Goal: Task Accomplishment & Management: Use online tool/utility

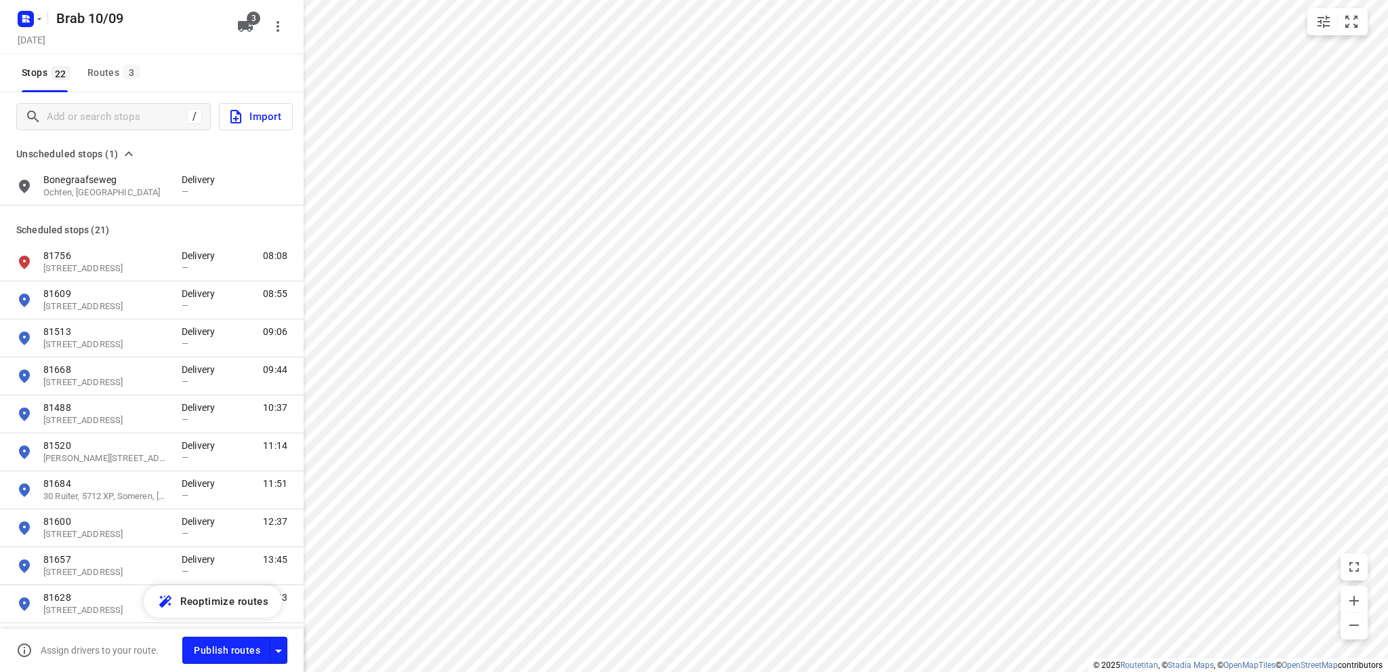
click at [25, 19] on icon "button" at bounding box center [23, 20] width 3 height 3
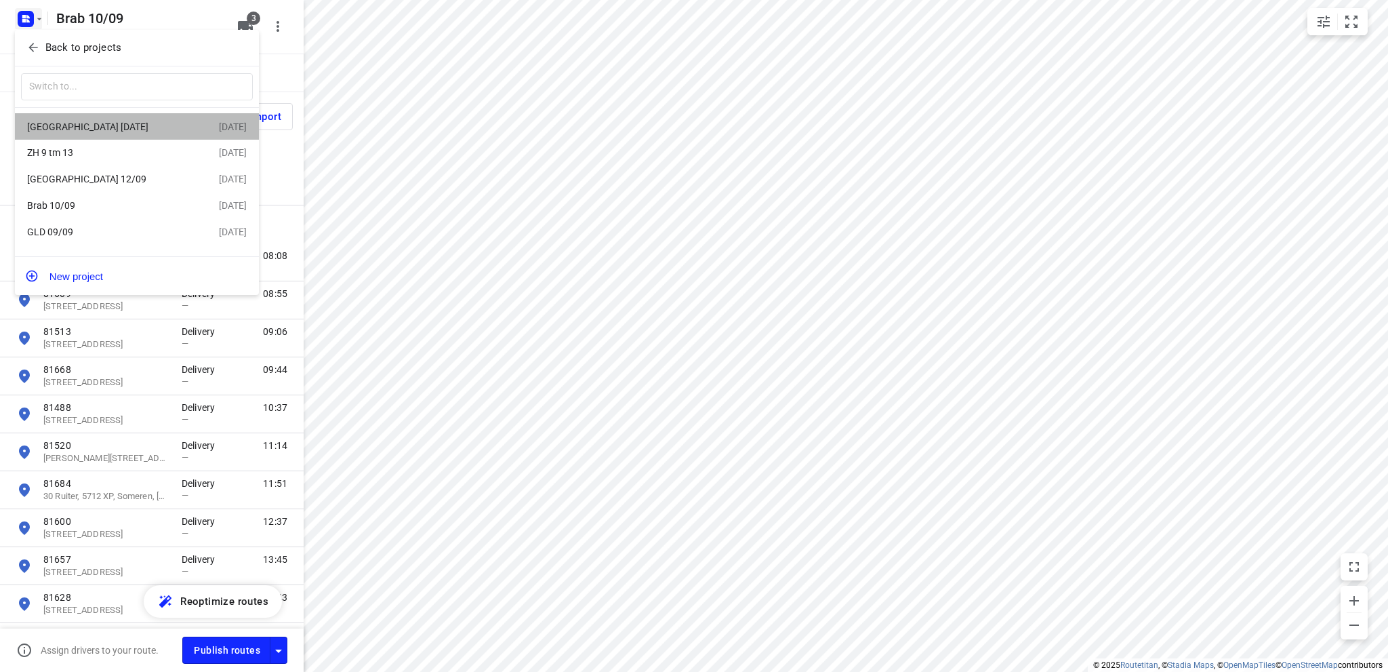
click at [61, 119] on div "[GEOGRAPHIC_DATA] [DATE]" at bounding box center [123, 127] width 192 height 16
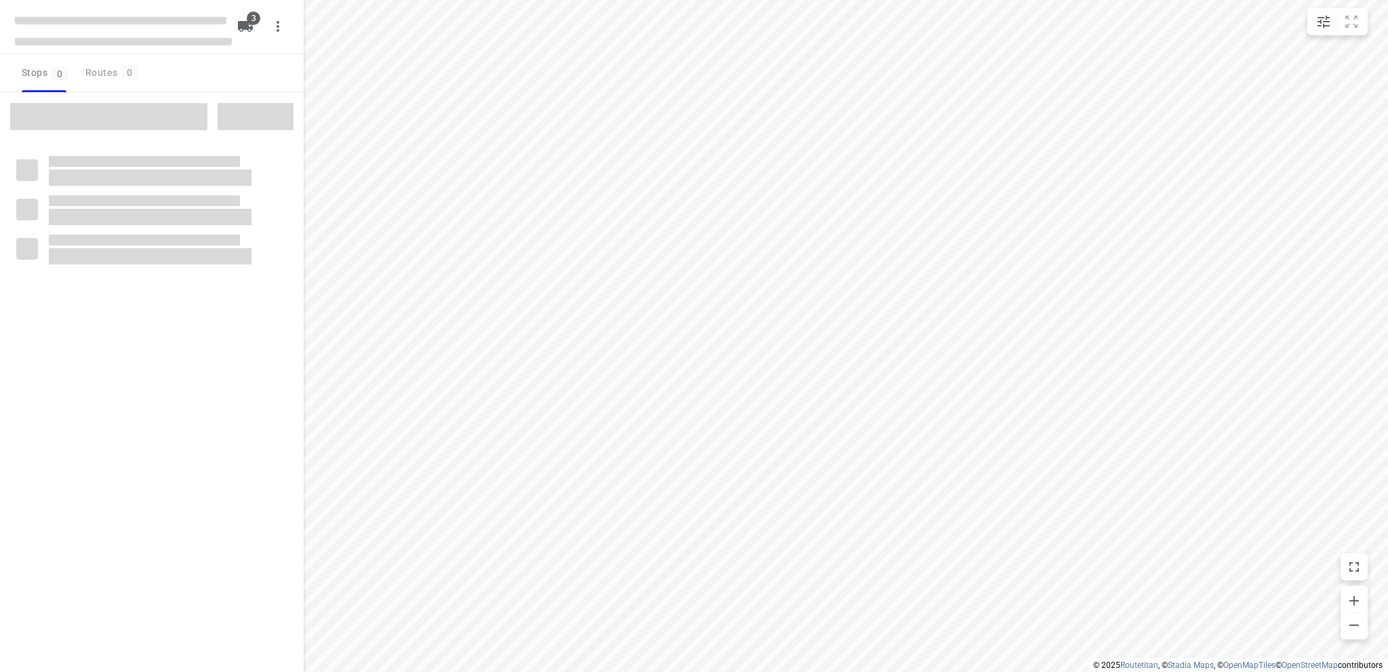
type input "distance"
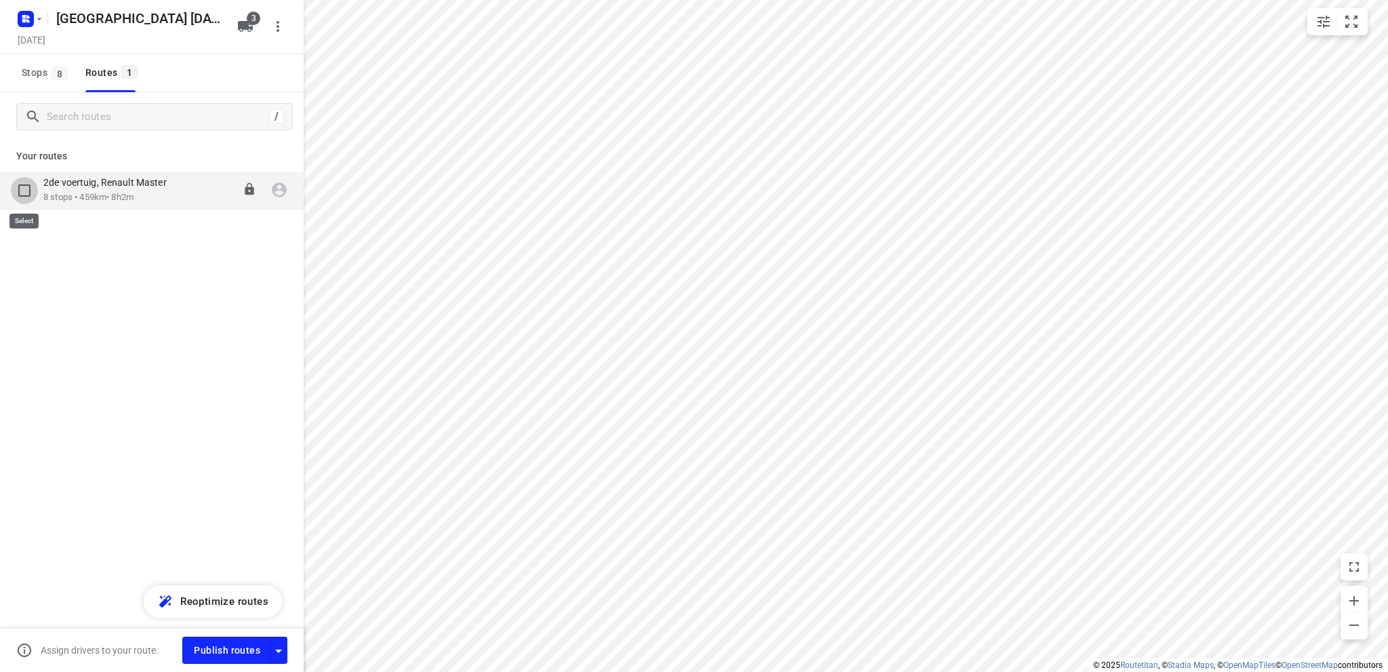
click at [22, 189] on input "checkbox" at bounding box center [24, 190] width 27 height 27
checkbox input "true"
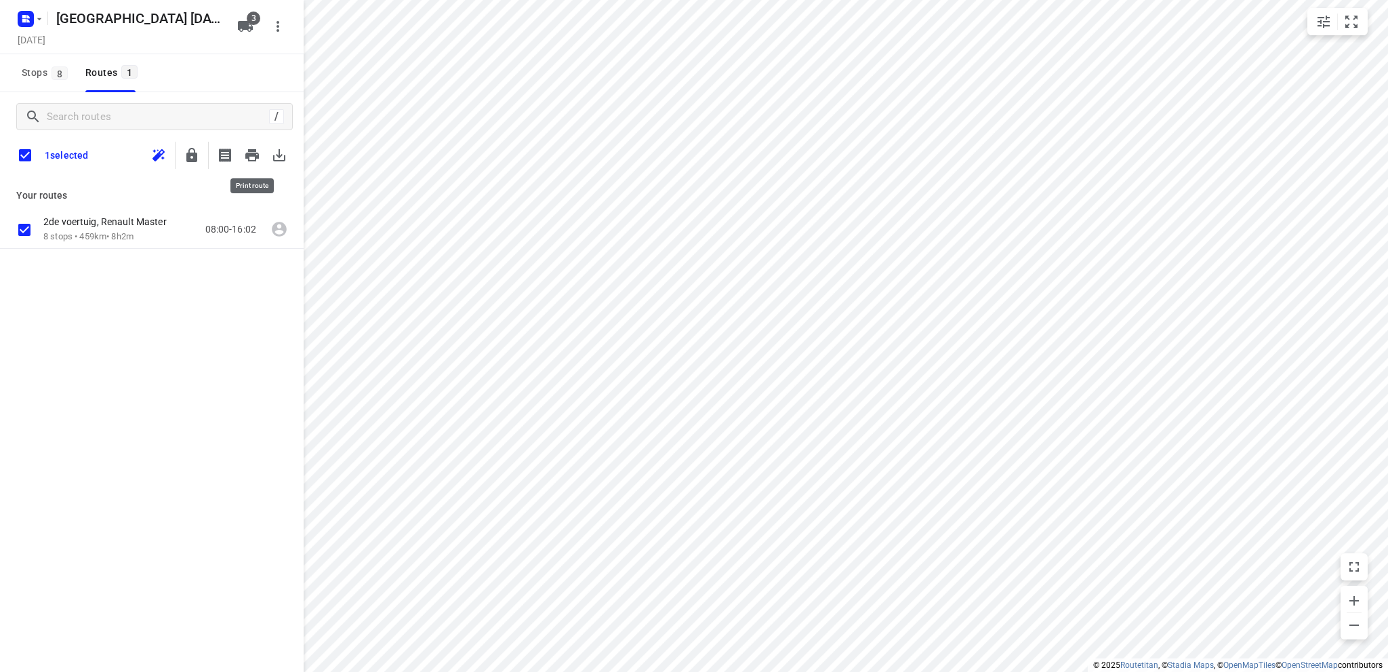
click at [249, 157] on icon "button" at bounding box center [252, 155] width 14 height 12
click at [30, 70] on span "Stops 8" at bounding box center [47, 72] width 50 height 17
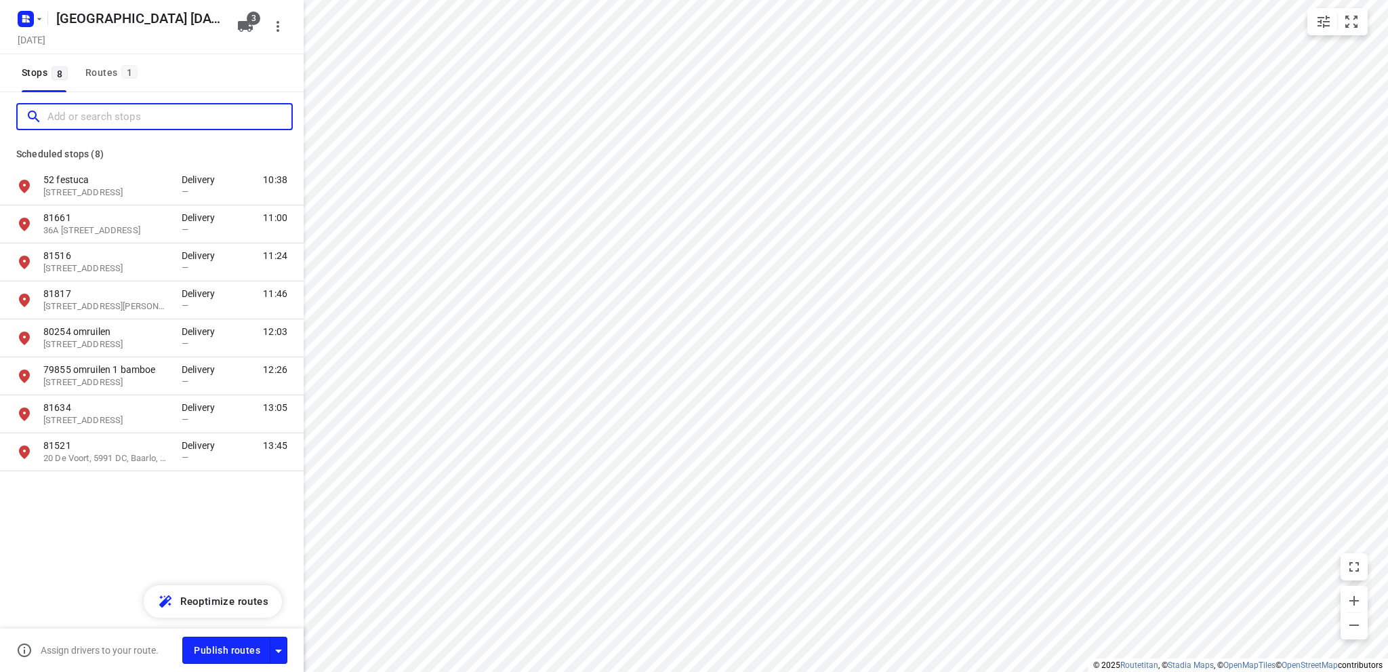
click at [70, 116] on input "Add or search stops" at bounding box center [169, 116] width 244 height 21
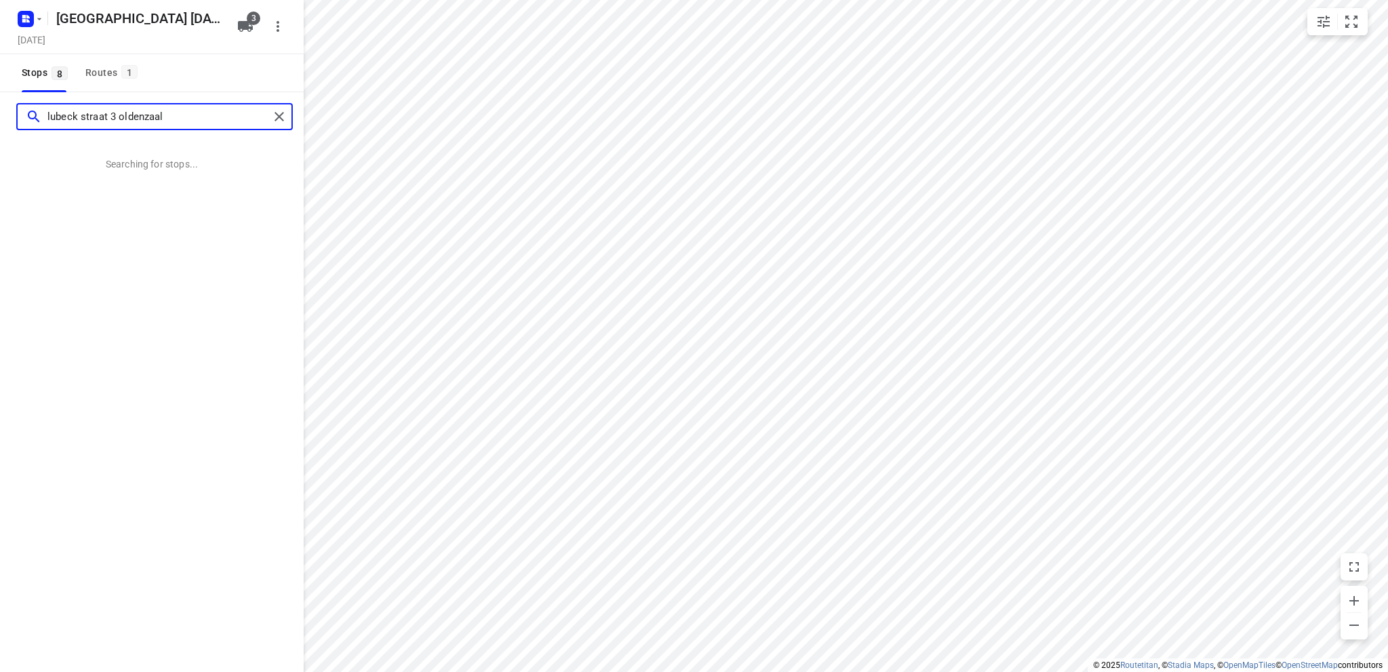
type input "lubeck straat 3 oldenzaal"
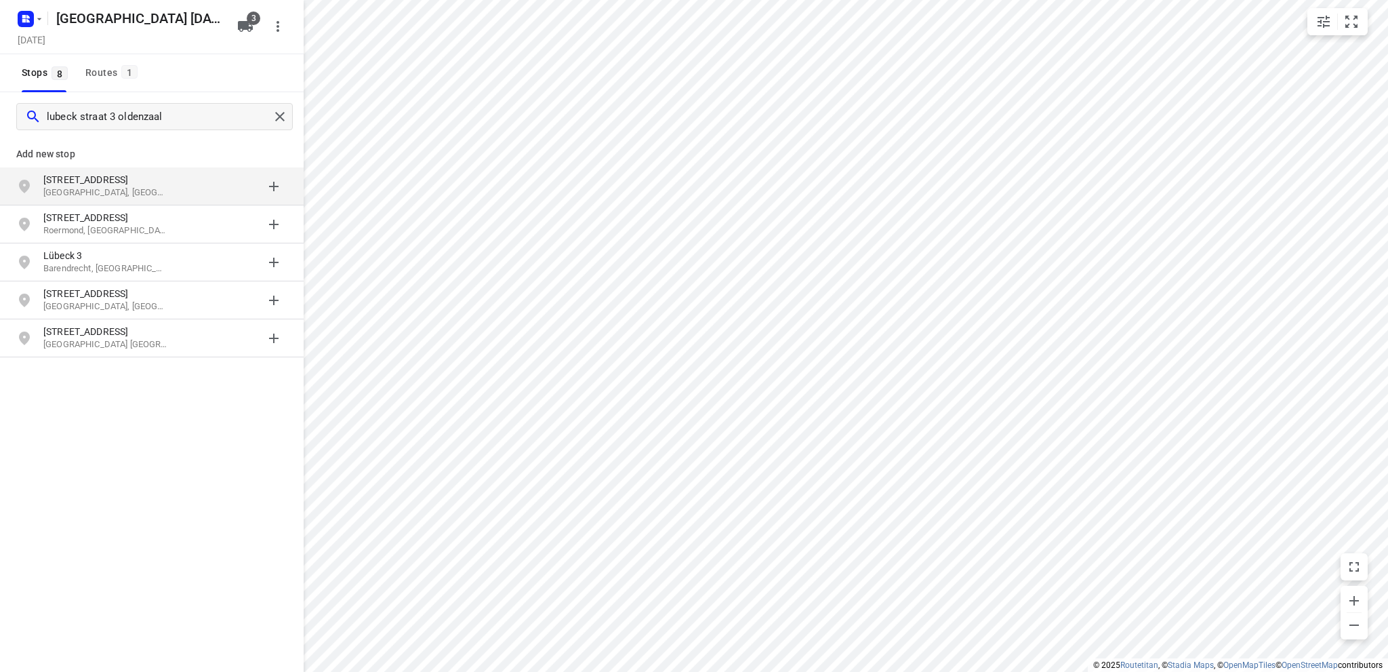
click at [60, 177] on p "[STREET_ADDRESS]" at bounding box center [105, 180] width 125 height 14
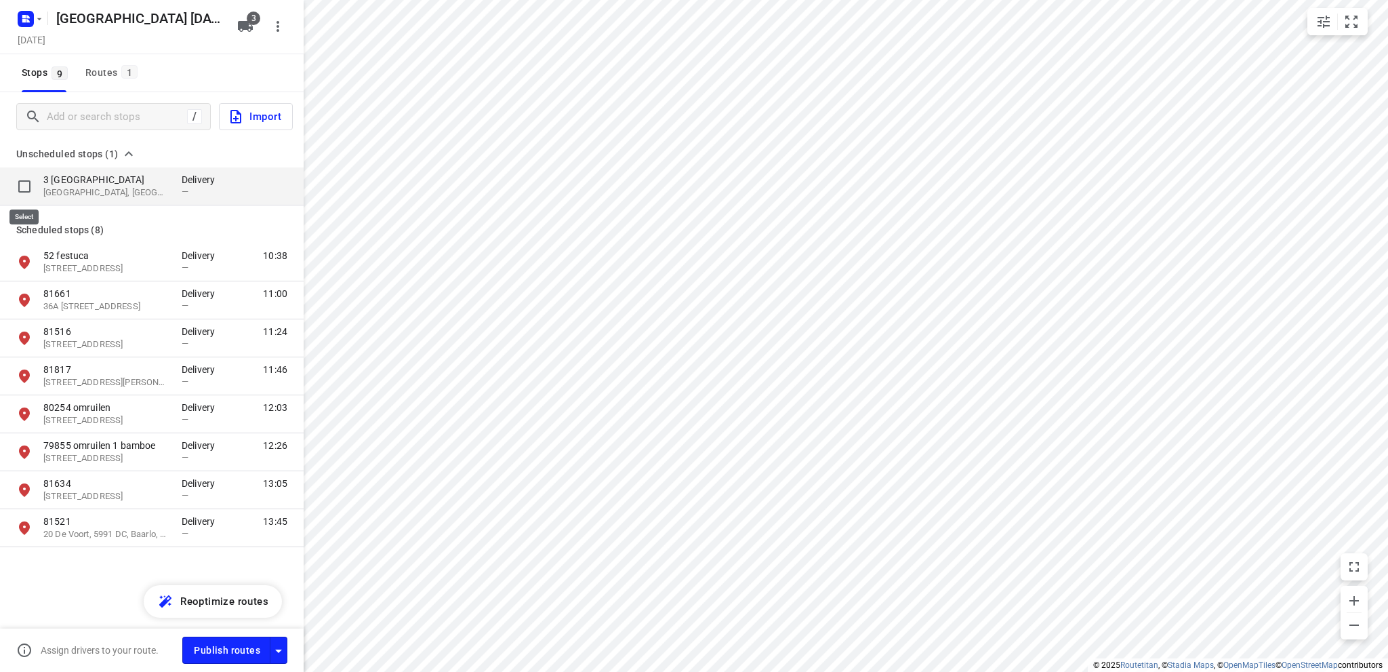
click at [21, 184] on input "grid" at bounding box center [24, 186] width 27 height 27
checkbox input "true"
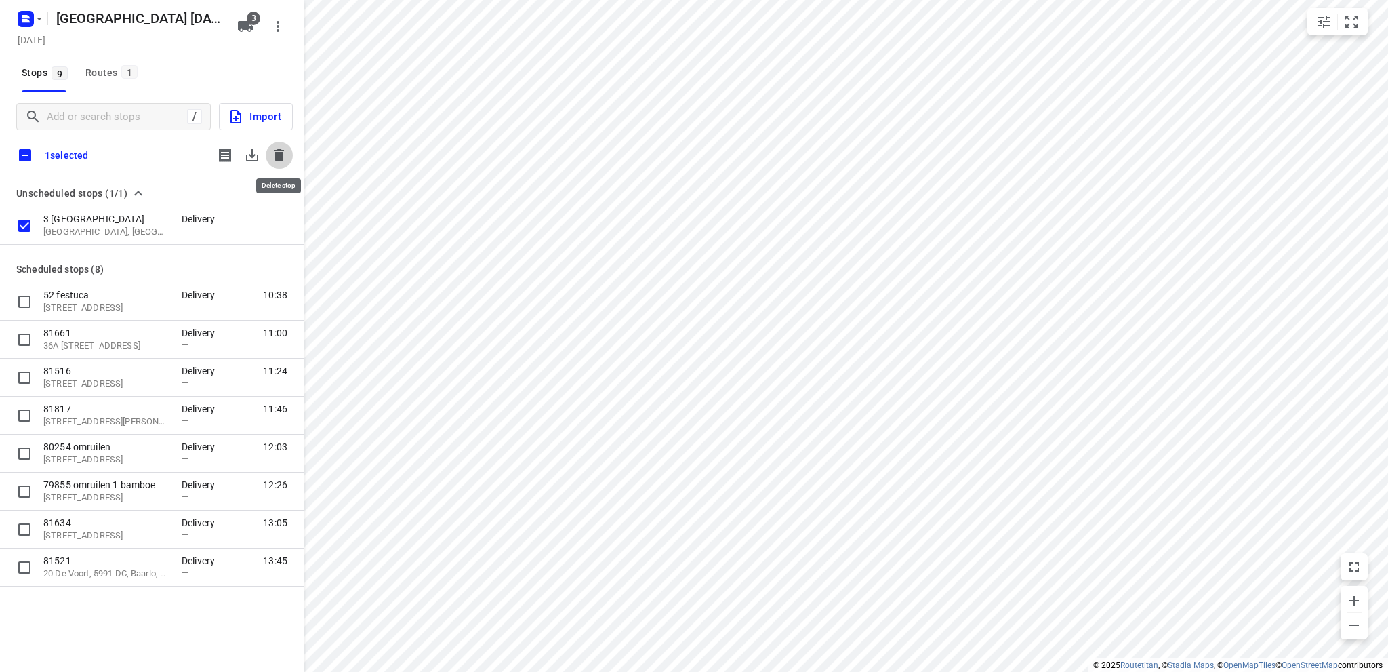
click at [276, 151] on icon "button" at bounding box center [279, 155] width 9 height 12
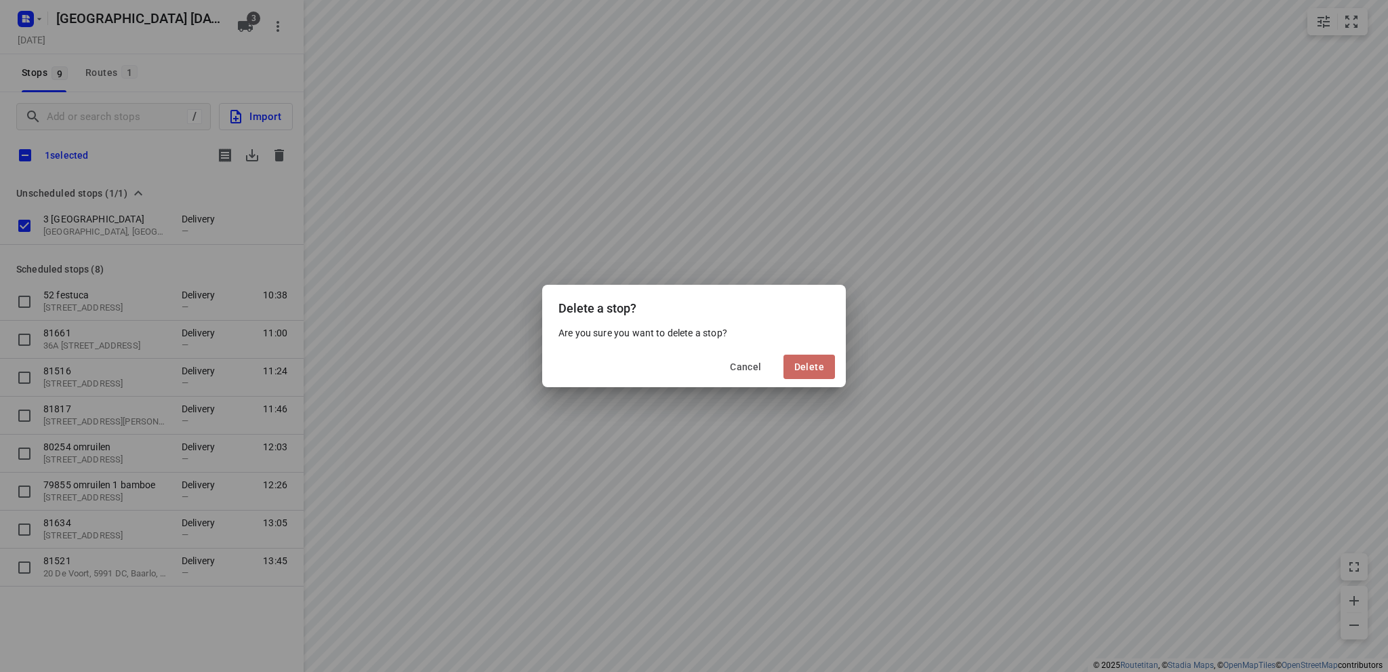
click at [804, 363] on span "Delete" at bounding box center [809, 366] width 30 height 11
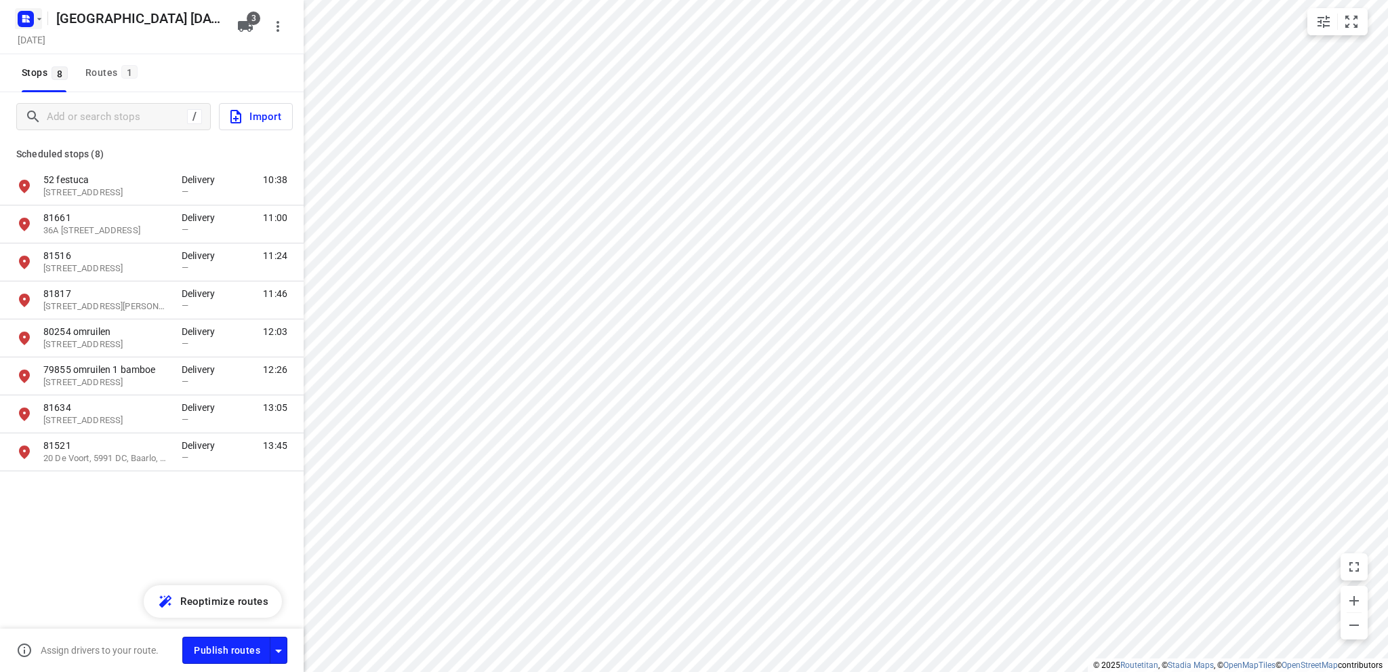
click at [31, 14] on rect "button" at bounding box center [26, 19] width 16 height 16
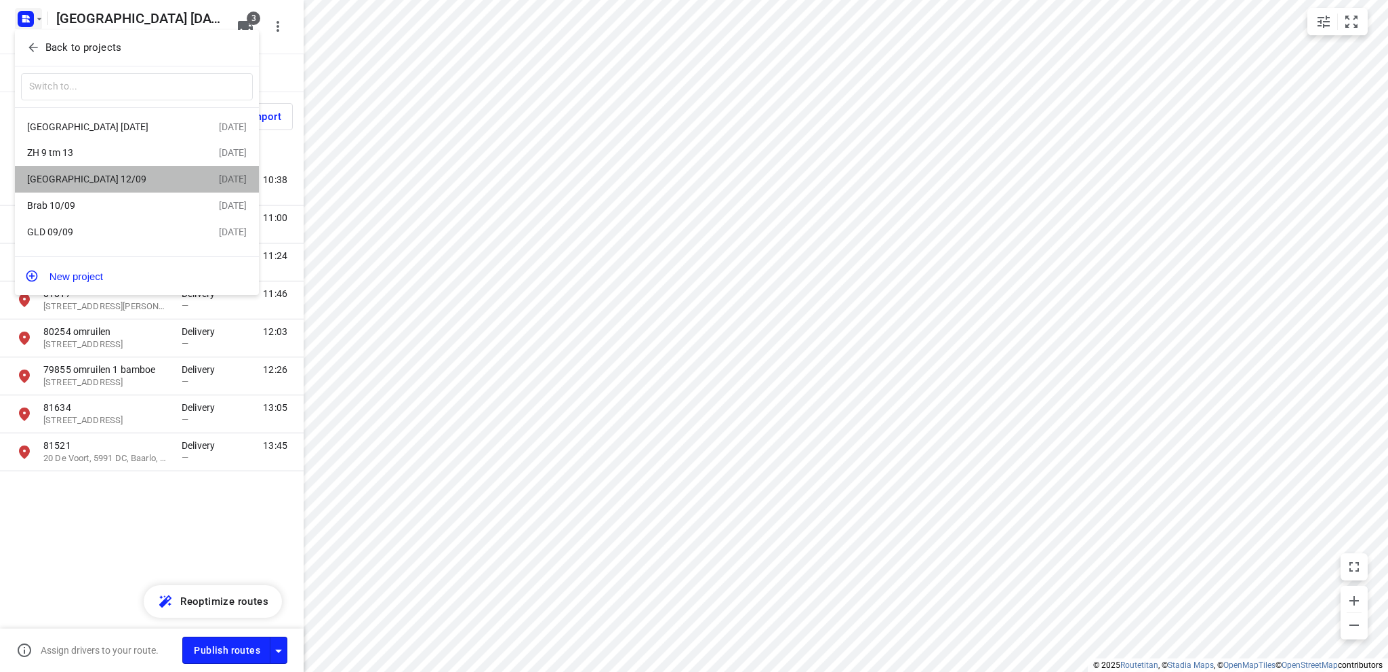
click at [55, 176] on div "[GEOGRAPHIC_DATA] 12/09" at bounding box center [105, 179] width 156 height 11
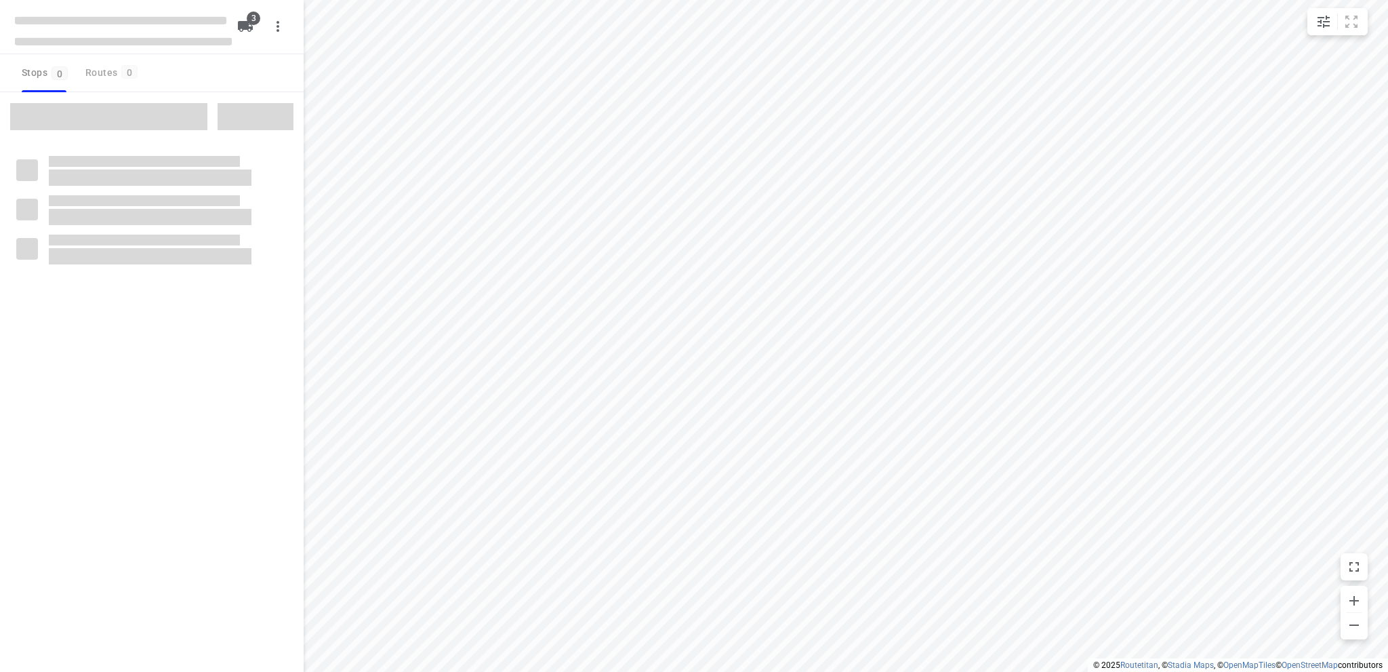
type input "distance"
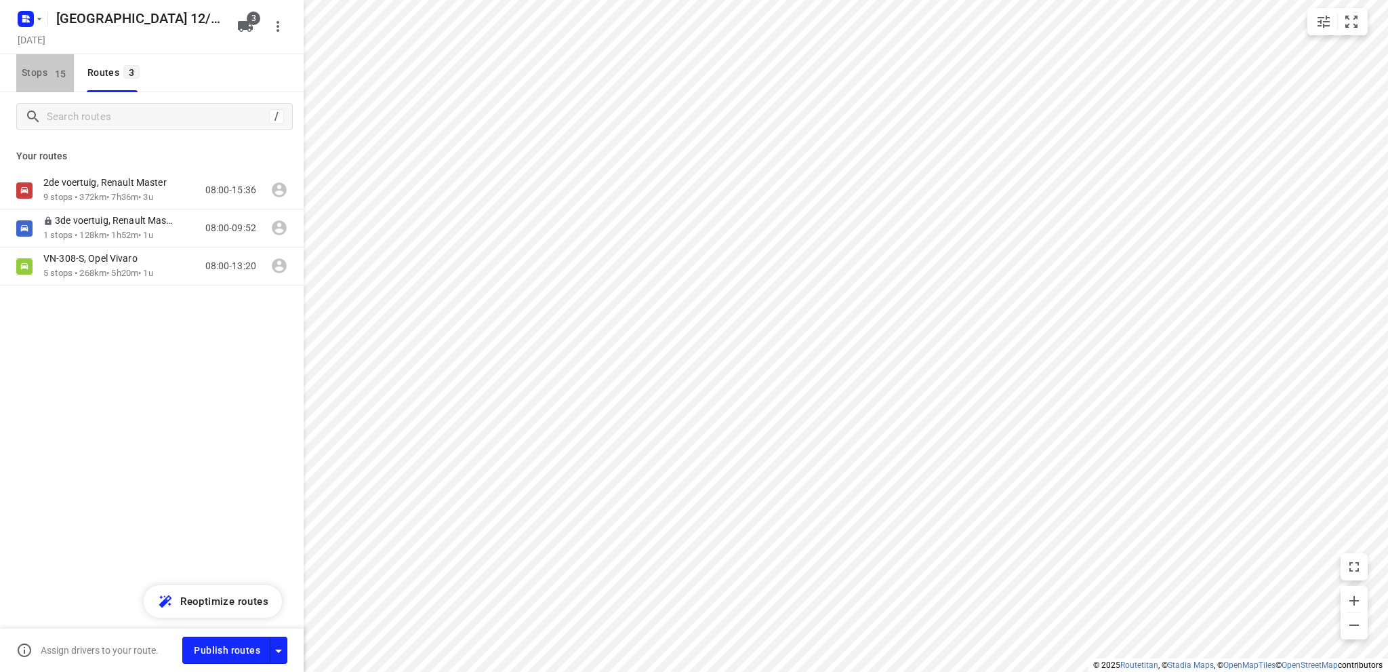
click at [34, 74] on span "Stops 15" at bounding box center [48, 72] width 52 height 17
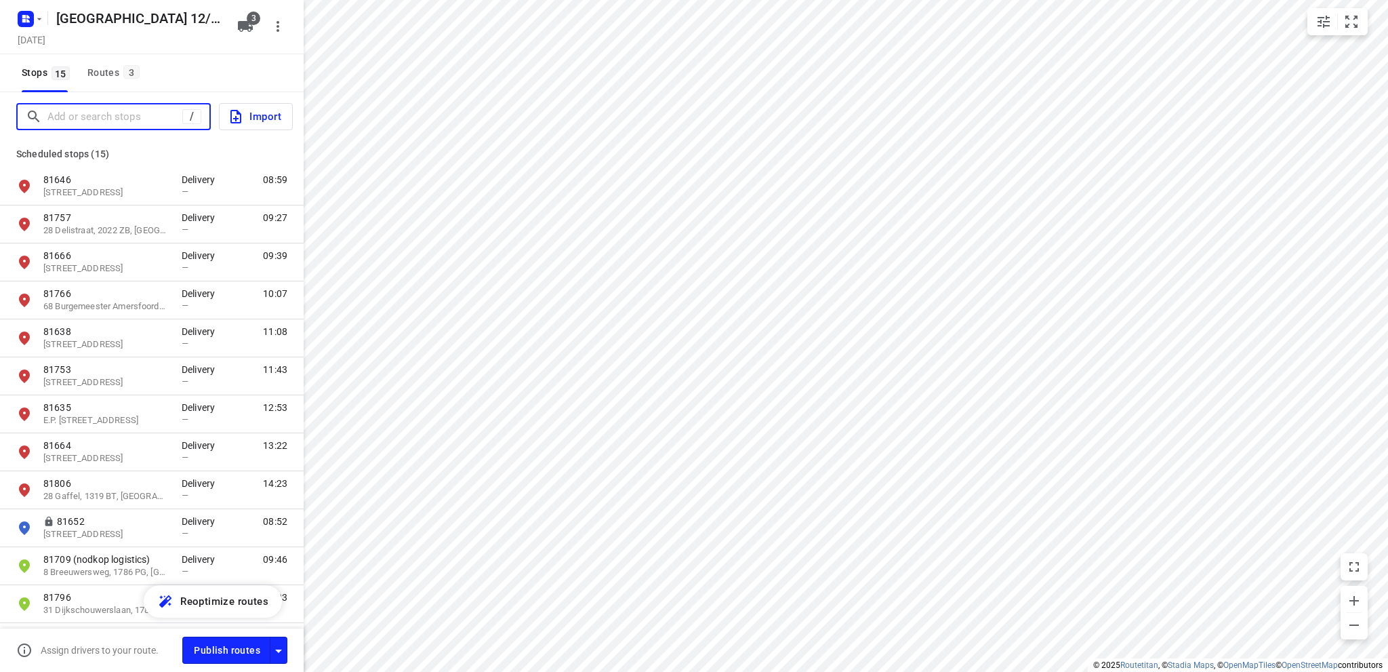
click at [73, 124] on input "Add or search stops" at bounding box center [114, 116] width 135 height 21
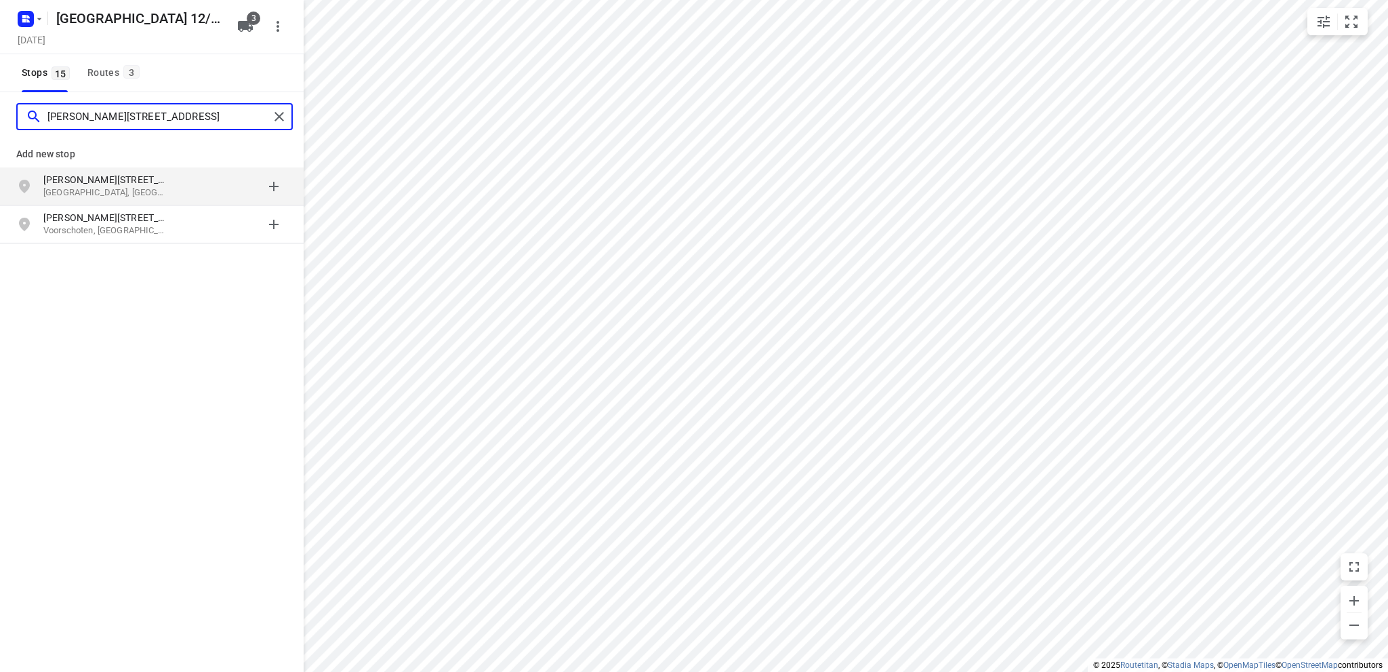
type input "[PERSON_NAME][STREET_ADDRESS]"
click at [98, 182] on p "[PERSON_NAME][STREET_ADDRESS]" at bounding box center [105, 180] width 125 height 14
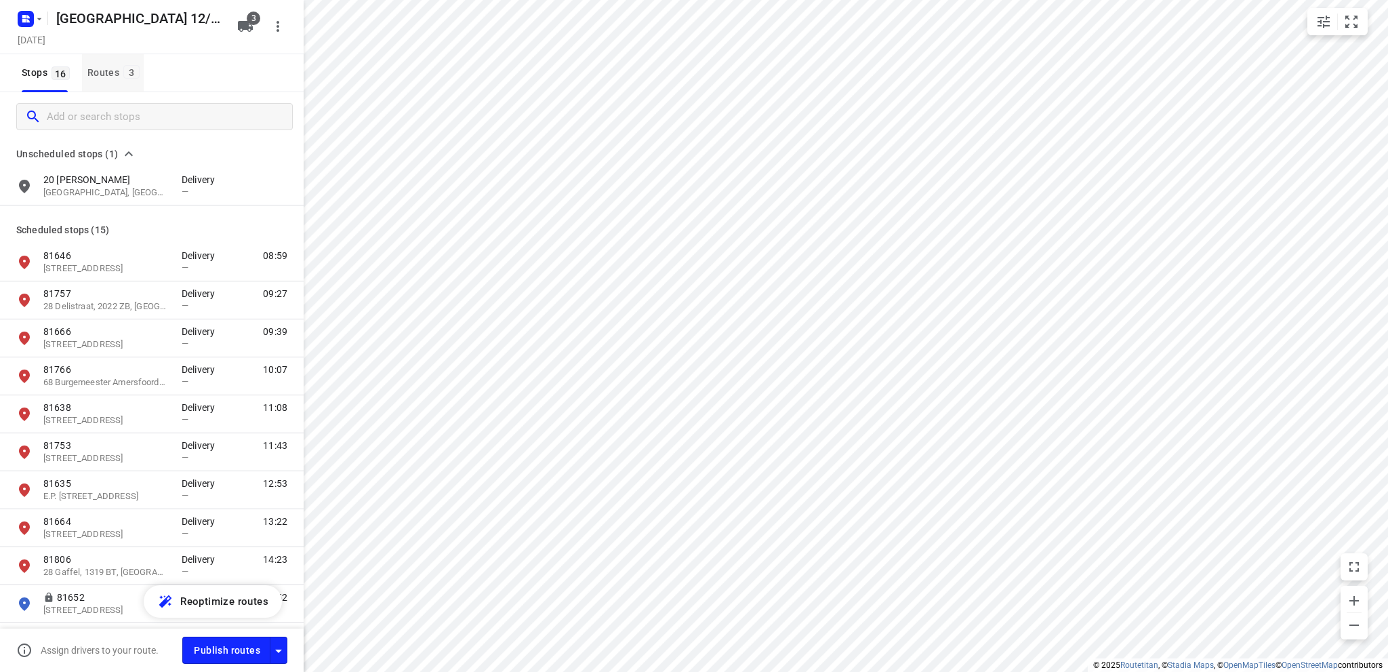
click at [108, 70] on div "Routes 3" at bounding box center [115, 72] width 56 height 17
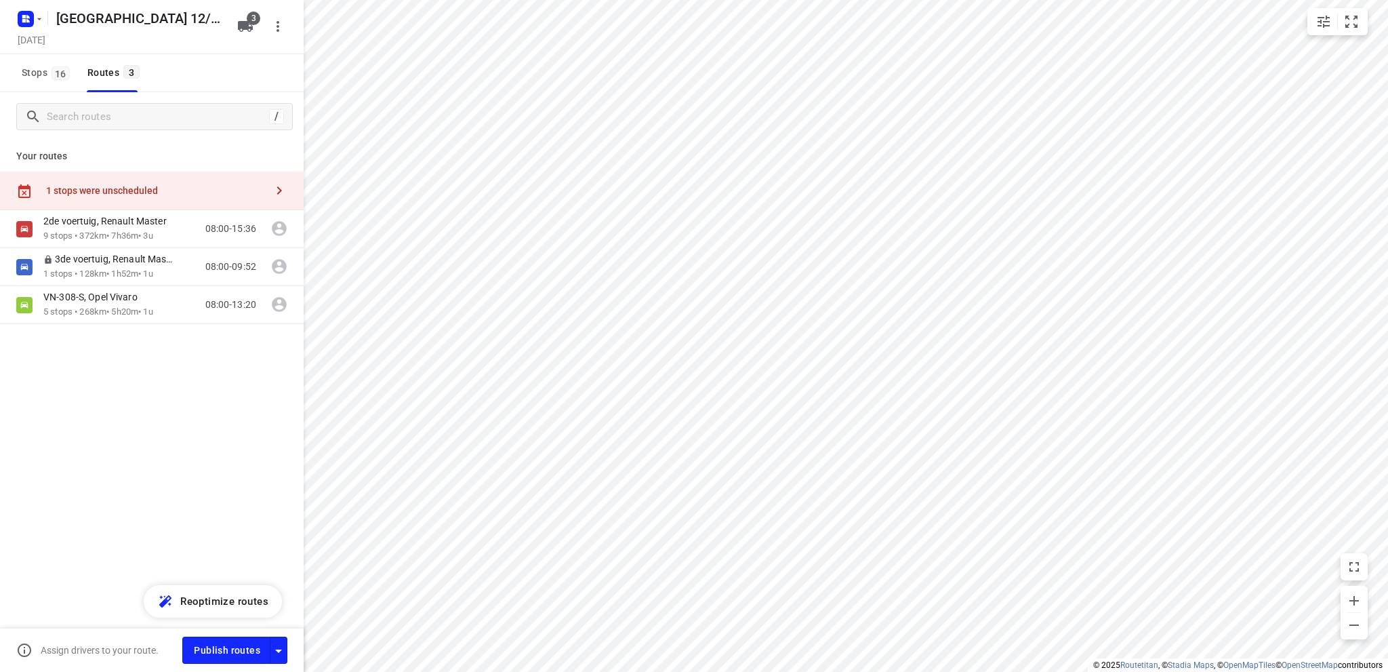
click at [112, 190] on div "1 stops were unscheduled" at bounding box center [156, 190] width 220 height 11
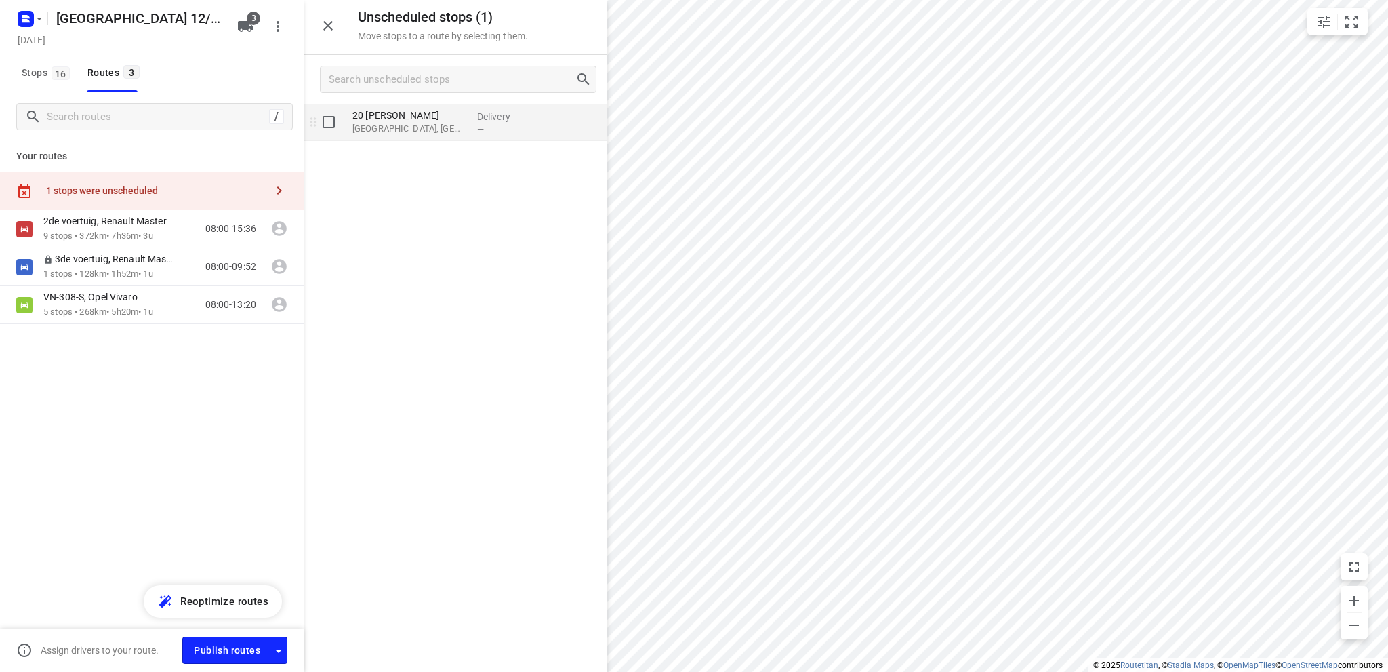
click at [396, 117] on p "20 [PERSON_NAME]" at bounding box center [409, 115] width 114 height 14
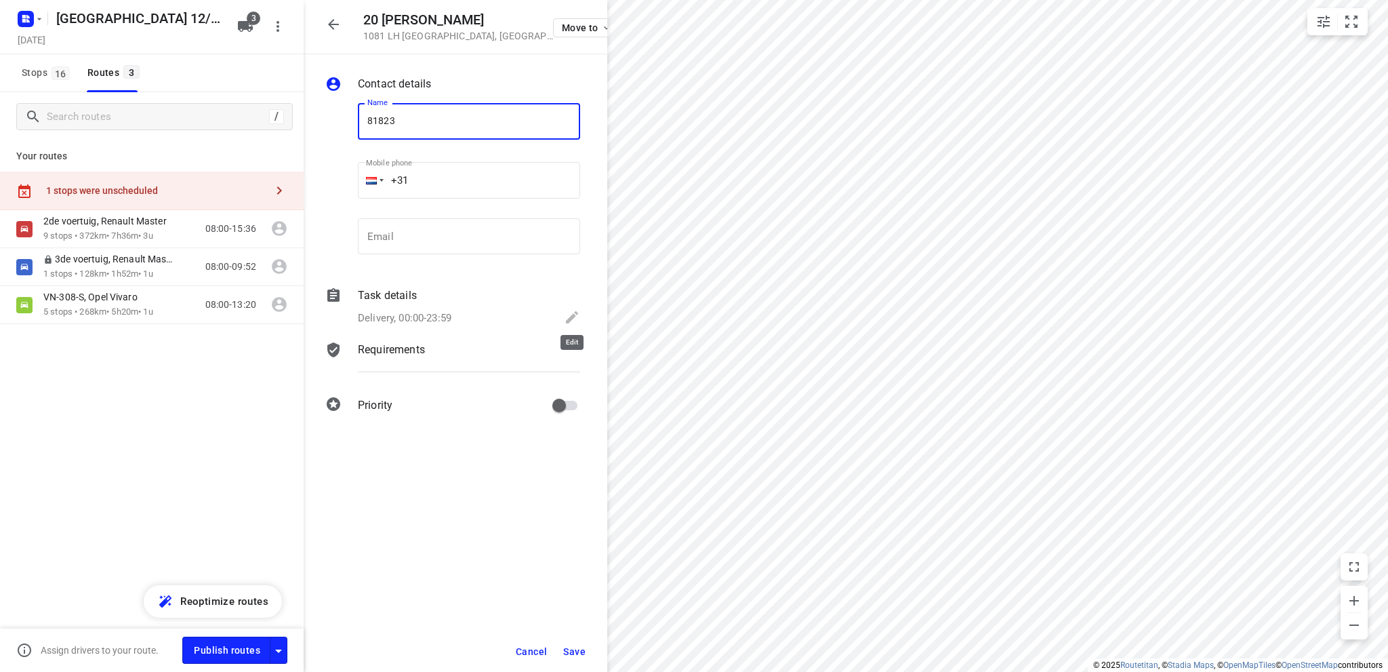
type input "81823"
click at [570, 317] on icon at bounding box center [572, 317] width 12 height 12
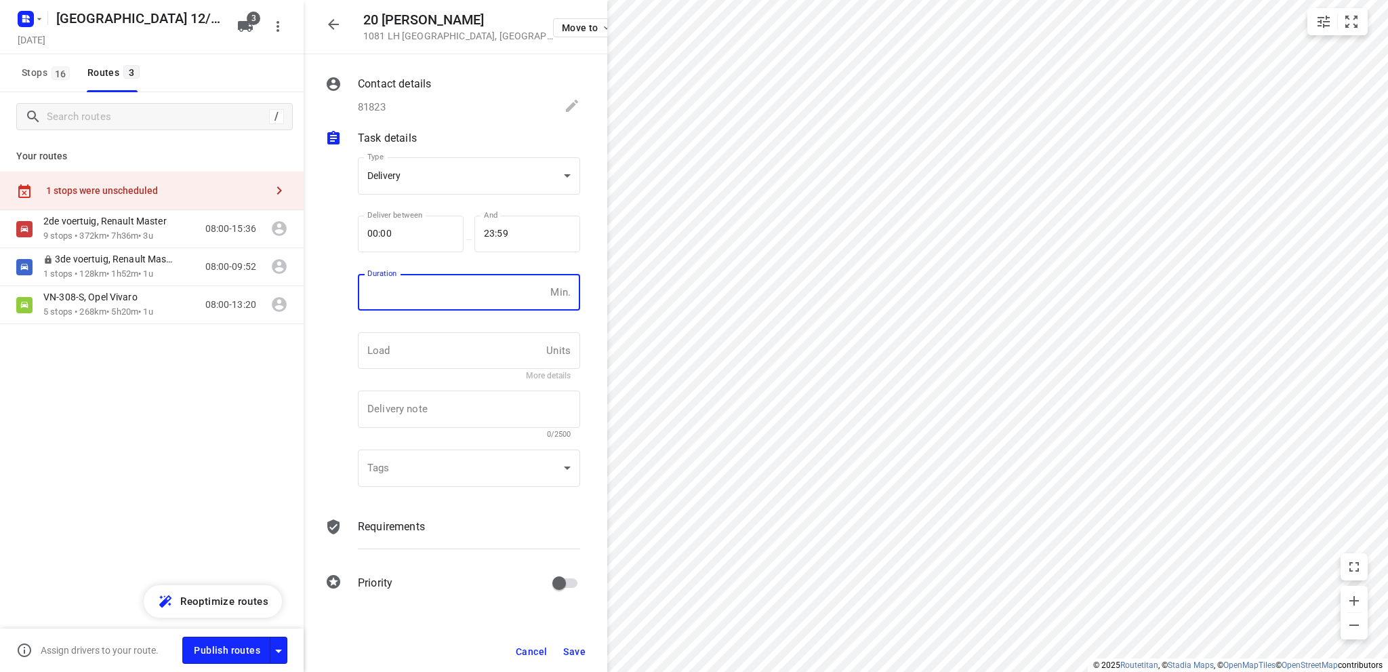
click at [390, 291] on input "number" at bounding box center [451, 292] width 187 height 37
type input "10"
click at [570, 646] on span "Save" at bounding box center [574, 651] width 22 height 11
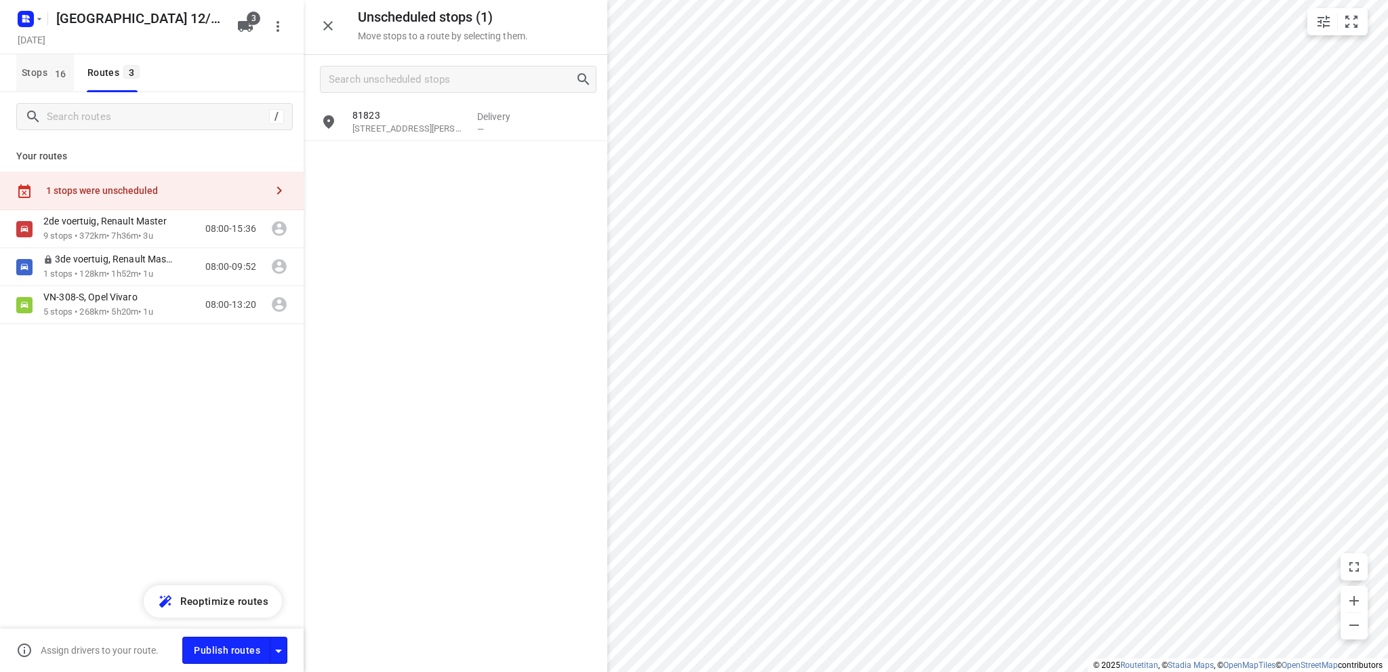
click at [33, 67] on span "Stops 16" at bounding box center [48, 72] width 52 height 17
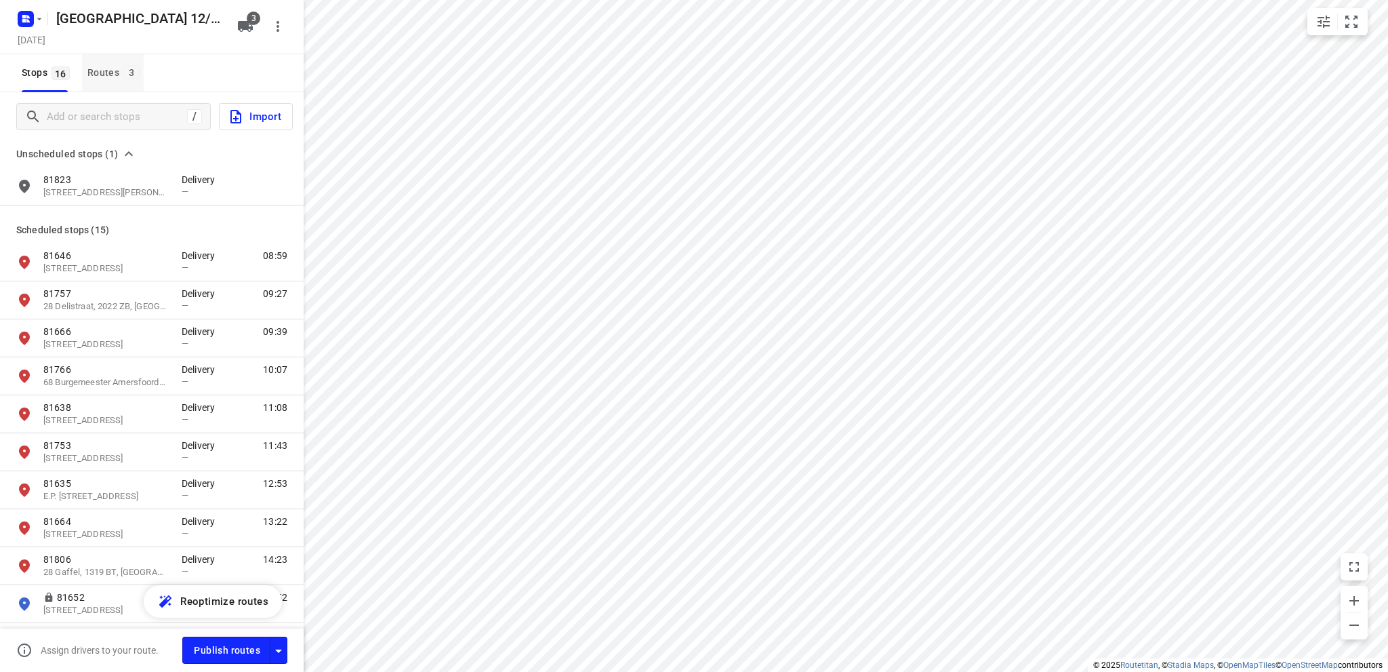
click at [103, 71] on div "Routes 3" at bounding box center [115, 72] width 56 height 17
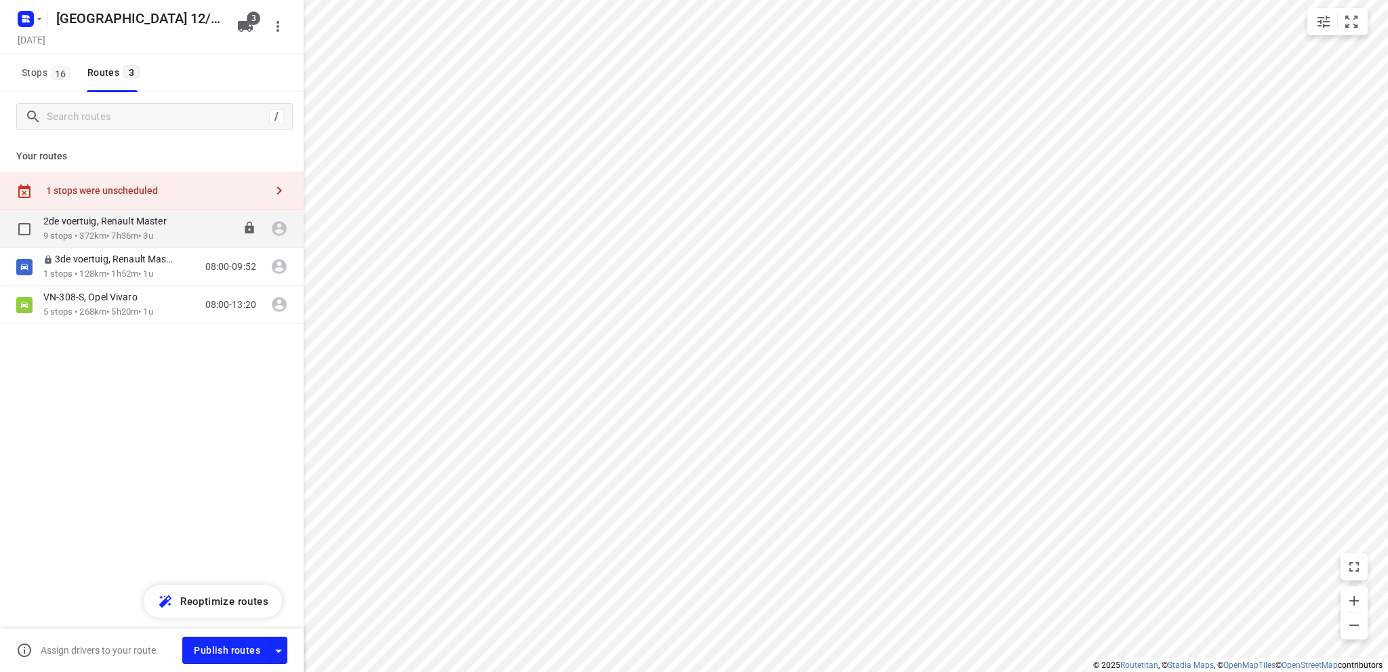
click at [101, 228] on div "2de voertuig, Renault Master" at bounding box center [111, 222] width 137 height 15
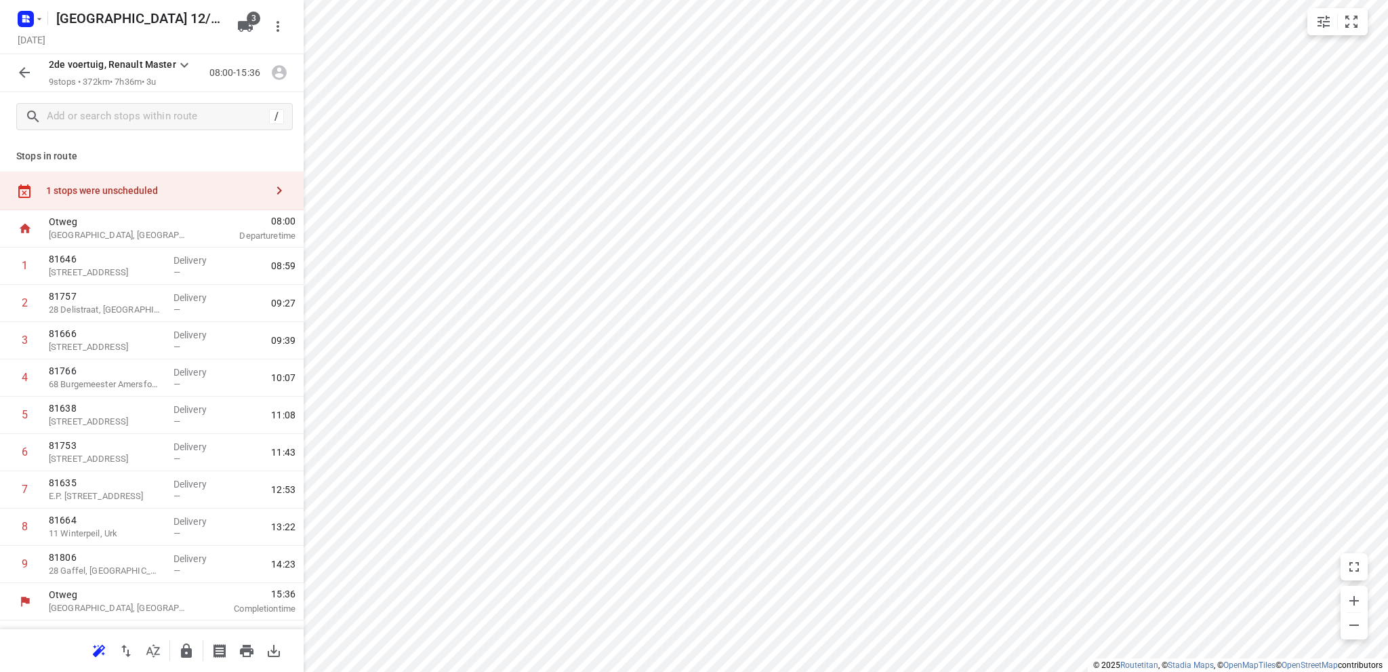
click at [90, 196] on div "1 stops were unscheduled" at bounding box center [152, 191] width 304 height 39
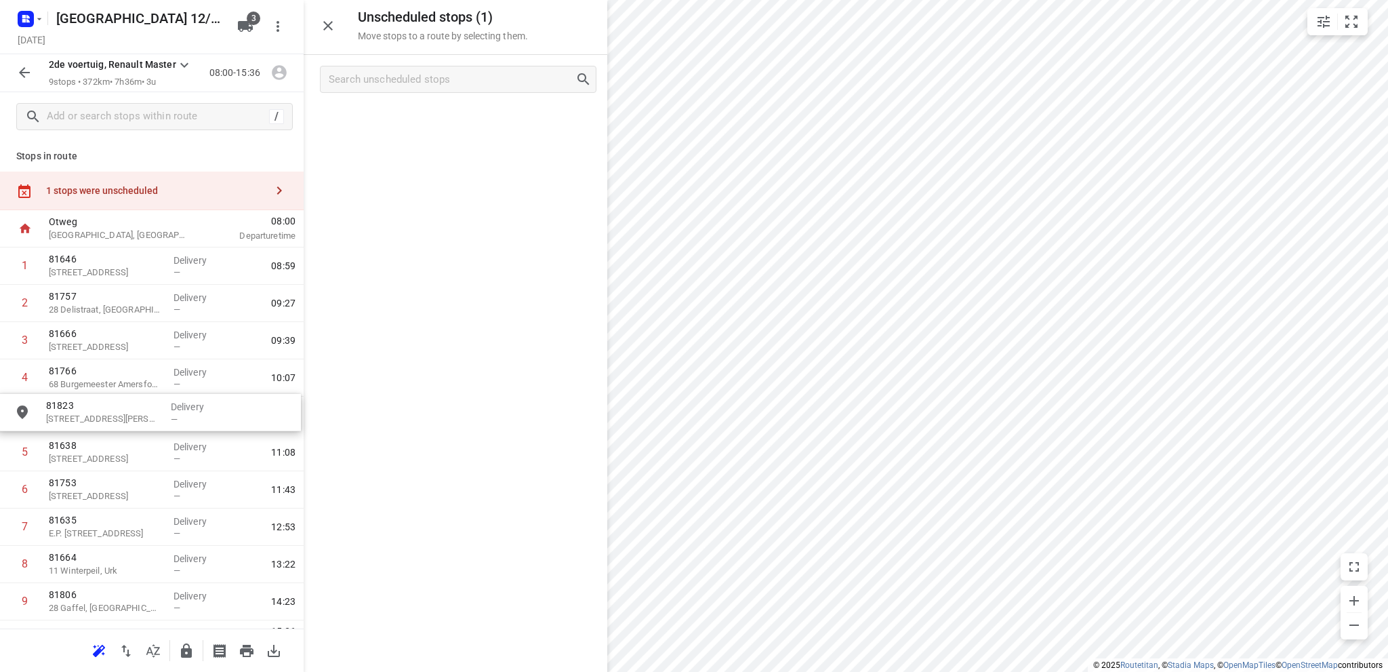
drag, startPoint x: 402, startPoint y: 124, endPoint x: 95, endPoint y: 420, distance: 426.2
